Goal: Transaction & Acquisition: Purchase product/service

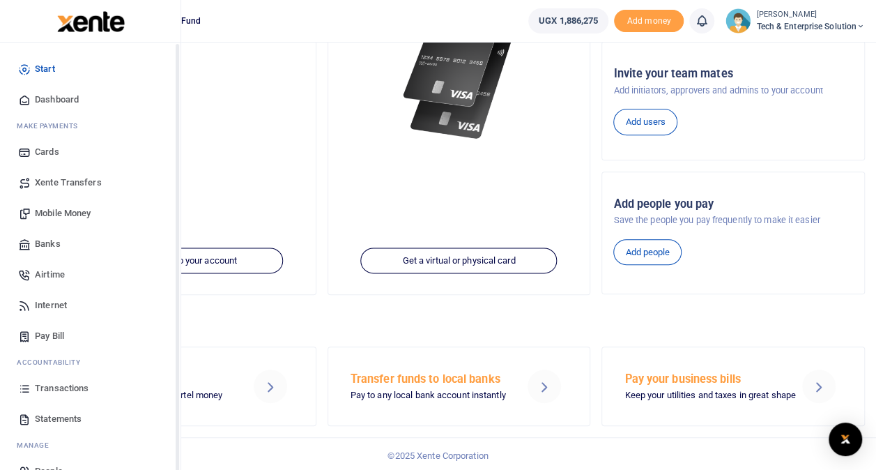
click at [50, 65] on span "Start" at bounding box center [45, 69] width 20 height 14
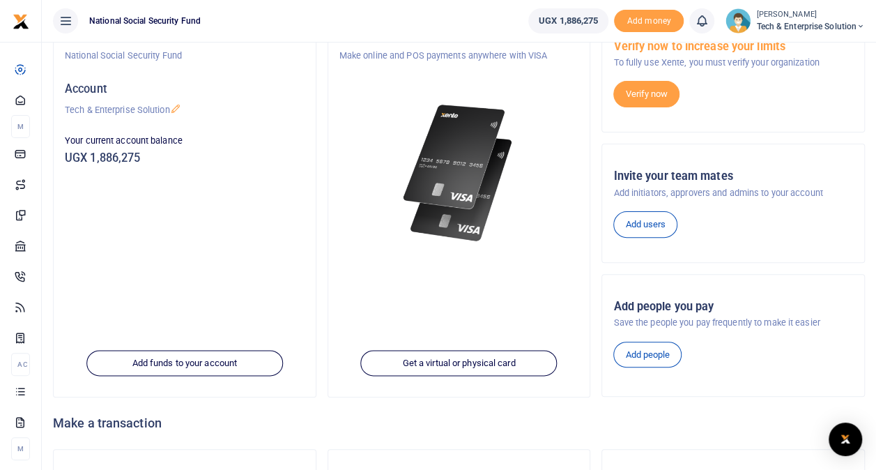
scroll to position [210, 0]
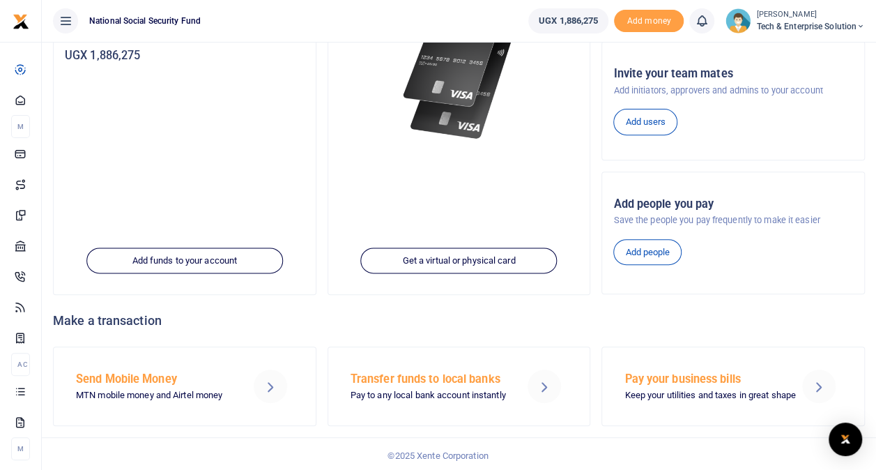
click at [146, 376] on h5 "Send Mobile Money" at bounding box center [156, 379] width 160 height 14
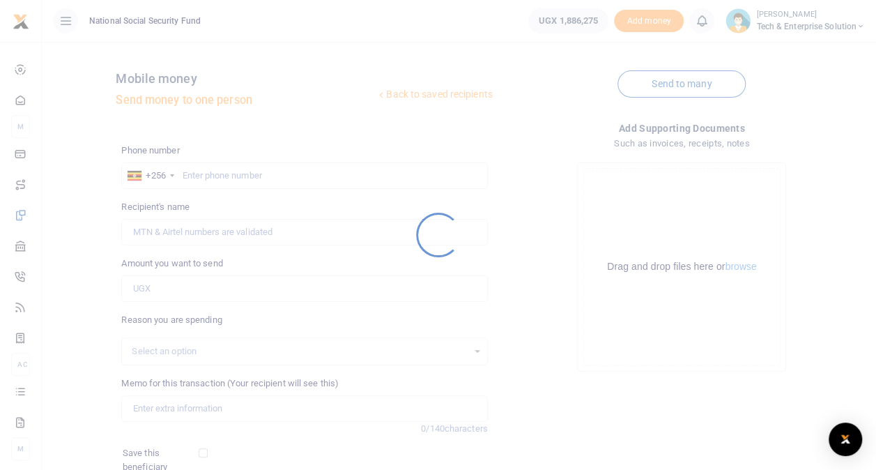
select select
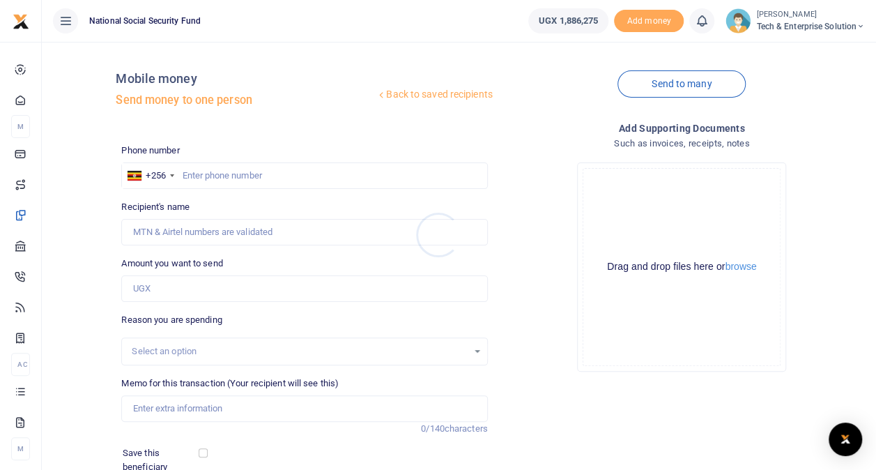
click at [215, 171] on div at bounding box center [438, 235] width 876 height 470
click at [222, 176] on input "text" at bounding box center [304, 175] width 366 height 26
type input "0"
type input "780561261"
type input "Stephen Musaazi Mutonerwa"
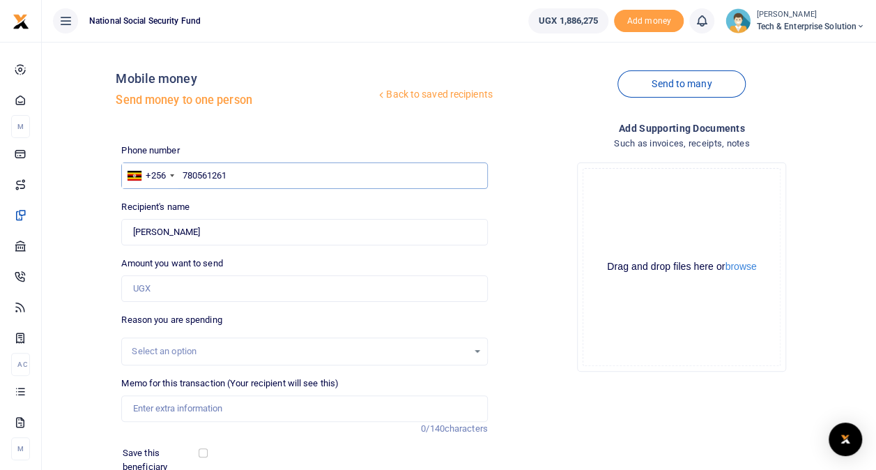
type input "780561261"
click at [512, 212] on div "Drop your files here Drag and drop files here or browse Powered by Uppy" at bounding box center [682, 266] width 366 height 231
click at [255, 259] on div "Amount you want to send Amount is required." at bounding box center [304, 278] width 366 height 45
click at [210, 279] on input "Amount you want to send" at bounding box center [304, 288] width 366 height 26
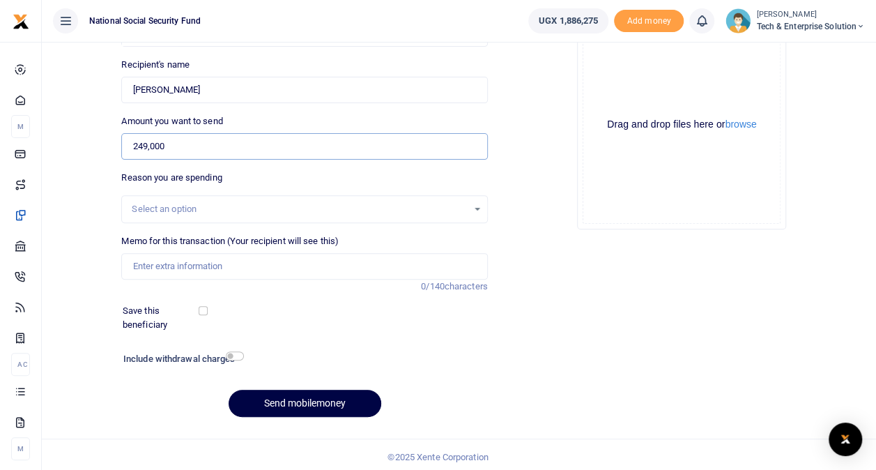
scroll to position [146, 0]
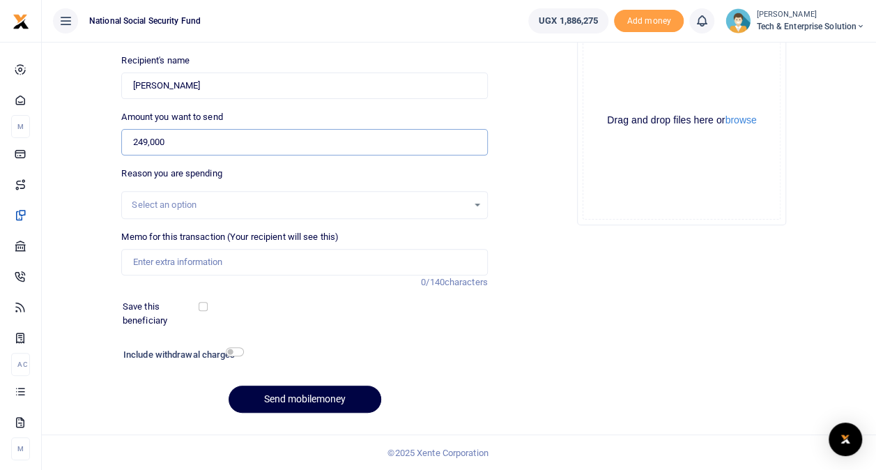
type input "249,000"
click at [192, 202] on div "Select an option" at bounding box center [299, 205] width 335 height 14
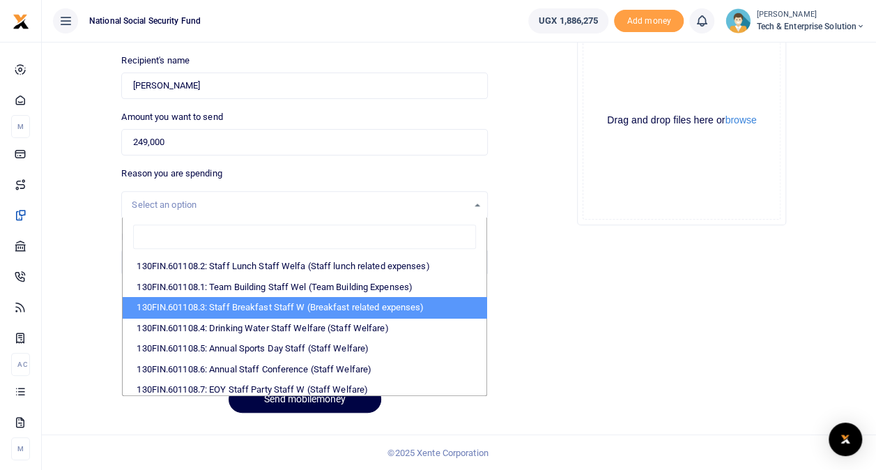
click at [409, 304] on li "130FIN.601108.3: Staff Breakfast Staff W (Breakfast related expenses)" at bounding box center [304, 307] width 363 height 21
select select "109"
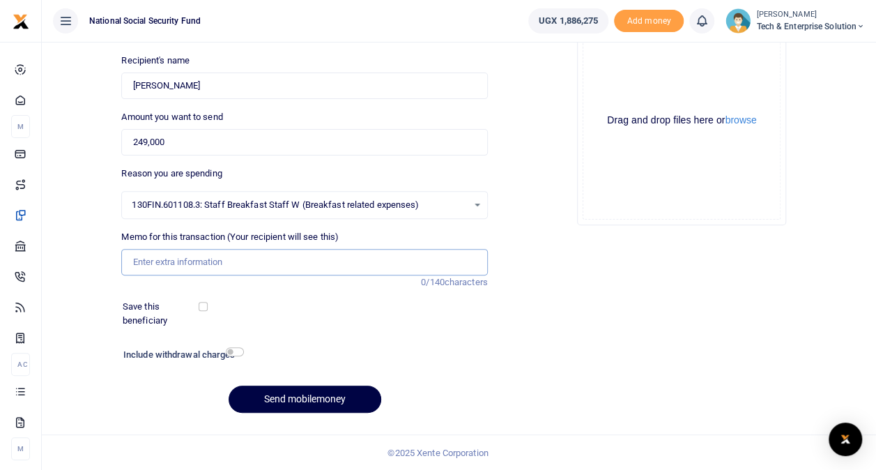
click at [237, 261] on input "Memo for this transaction (Your recipient will see this)" at bounding box center [304, 262] width 366 height 26
click at [338, 259] on input "Breakfast" at bounding box center [304, 262] width 366 height 26
click at [236, 259] on input "Breakfast for TES staff" at bounding box center [304, 262] width 366 height 26
type input "Breakfast on the way to the Late Dorcas"
click at [230, 353] on input "checkbox" at bounding box center [235, 351] width 18 height 9
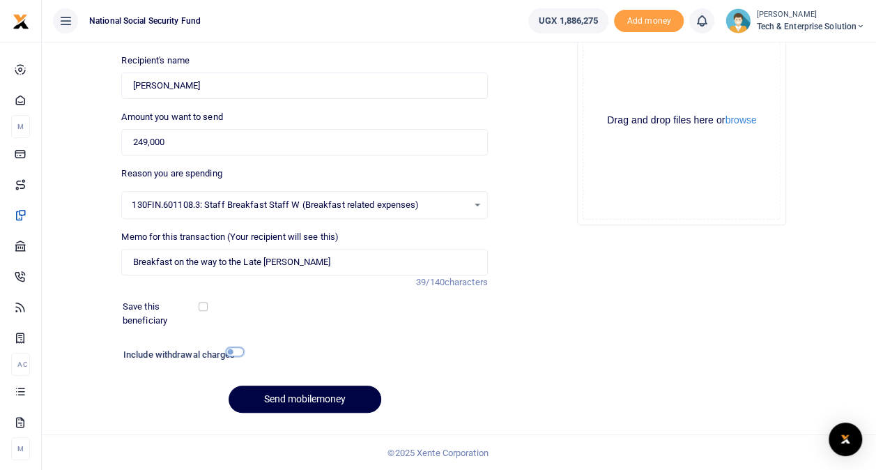
checkbox input "true"
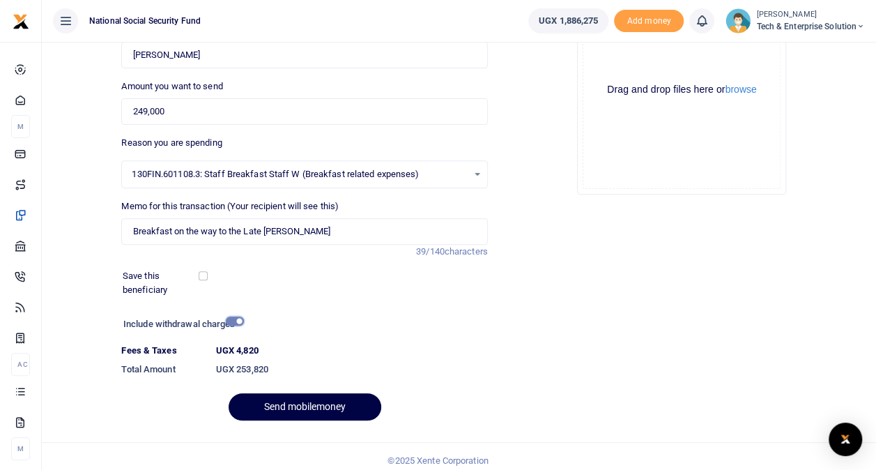
scroll to position [185, 0]
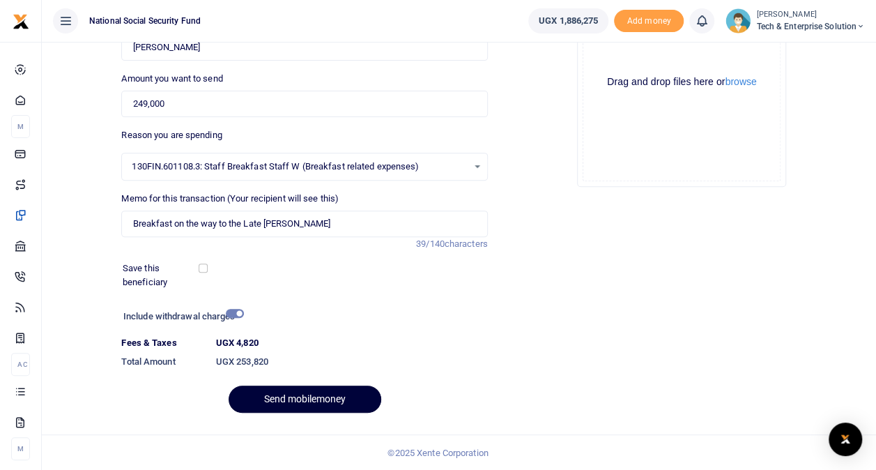
click at [311, 399] on button "Send mobilemoney" at bounding box center [305, 398] width 153 height 27
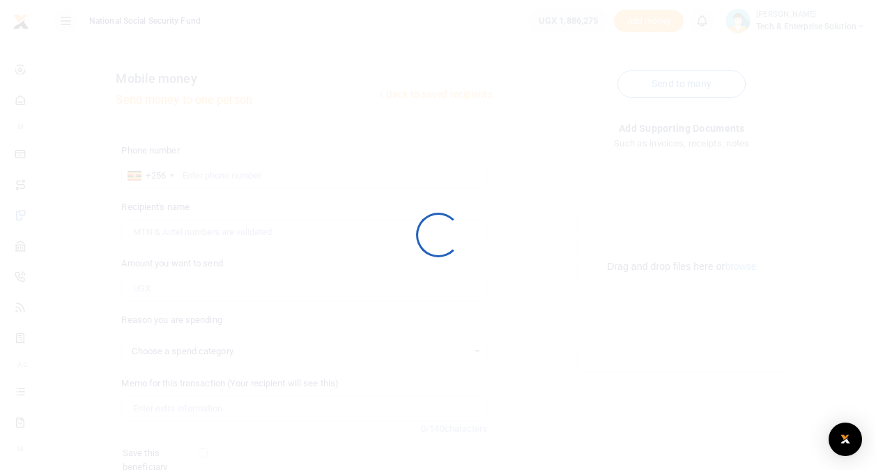
scroll to position [146, 0]
select select
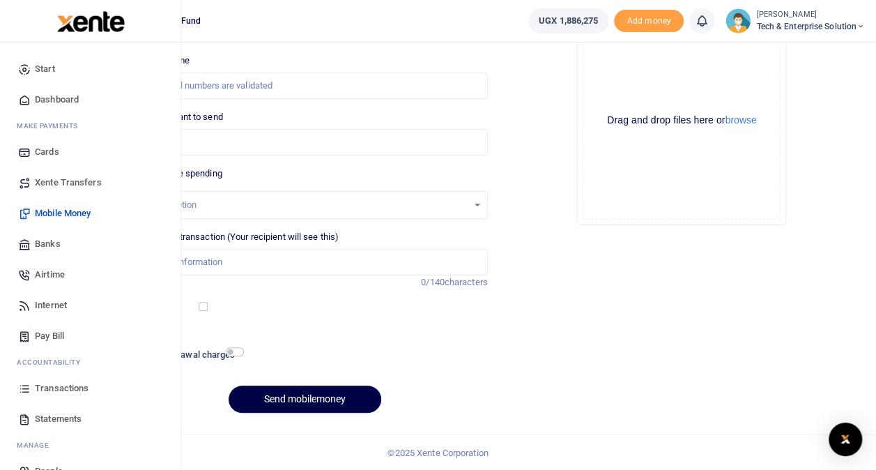
click at [75, 388] on span "Transactions" at bounding box center [62, 388] width 54 height 14
